Goal: Task Accomplishment & Management: Manage account settings

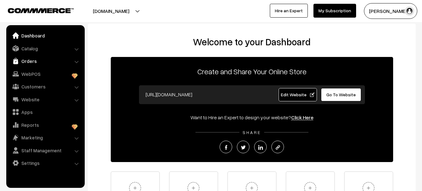
click at [35, 60] on link "Orders" at bounding box center [45, 60] width 75 height 11
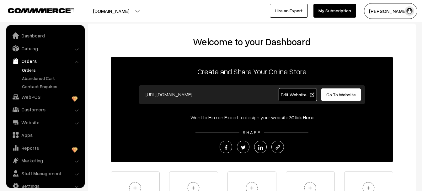
click at [31, 69] on link "Orders" at bounding box center [51, 70] width 62 height 7
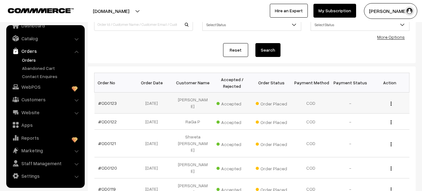
scroll to position [63, 0]
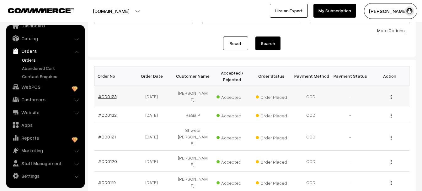
click at [104, 94] on link "#OD0123" at bounding box center [107, 96] width 19 height 5
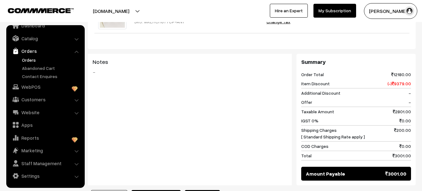
scroll to position [10, 0]
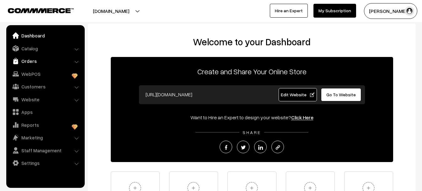
click at [30, 59] on link "Orders" at bounding box center [45, 60] width 75 height 11
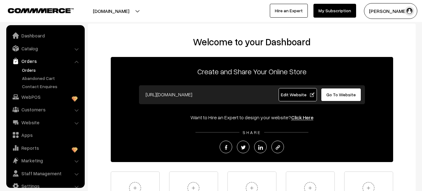
click at [29, 72] on link "Orders" at bounding box center [51, 70] width 62 height 7
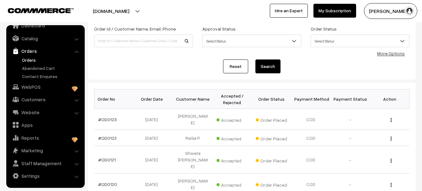
scroll to position [63, 0]
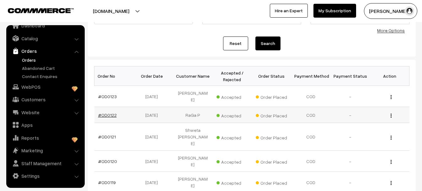
click at [105, 112] on link "#OD0122" at bounding box center [107, 114] width 19 height 5
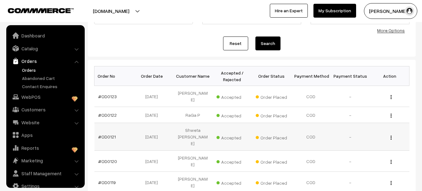
scroll to position [10, 0]
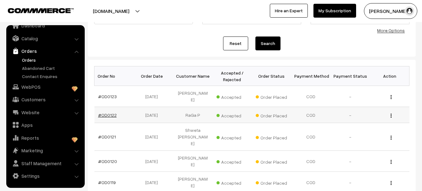
click at [109, 112] on link "#OD0122" at bounding box center [107, 114] width 19 height 5
click at [106, 112] on link "#OD0122" at bounding box center [107, 114] width 19 height 5
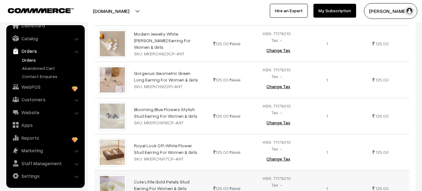
scroll to position [10, 0]
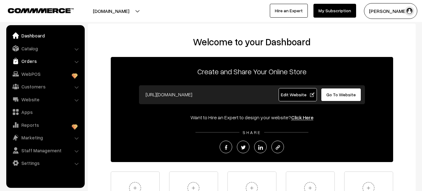
click at [31, 60] on link "Orders" at bounding box center [45, 60] width 75 height 11
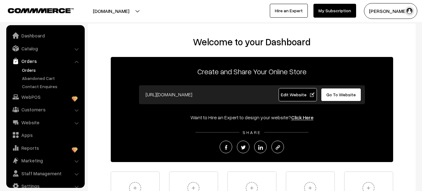
click at [31, 70] on link "Orders" at bounding box center [51, 70] width 62 height 7
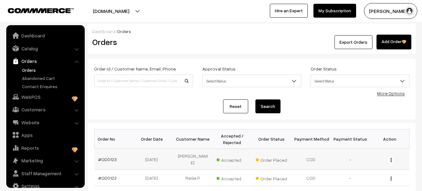
scroll to position [10, 0]
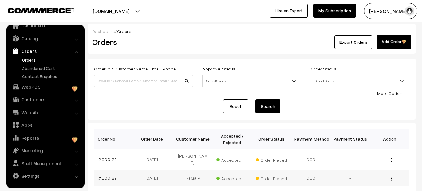
click at [110, 175] on link "#OD0122" at bounding box center [107, 177] width 19 height 5
click at [108, 175] on link "#OD0122" at bounding box center [107, 177] width 19 height 5
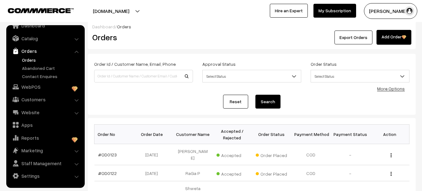
scroll to position [34, 0]
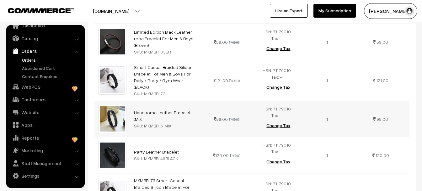
scroll to position [4334, 0]
